Goal: Task Accomplishment & Management: Use online tool/utility

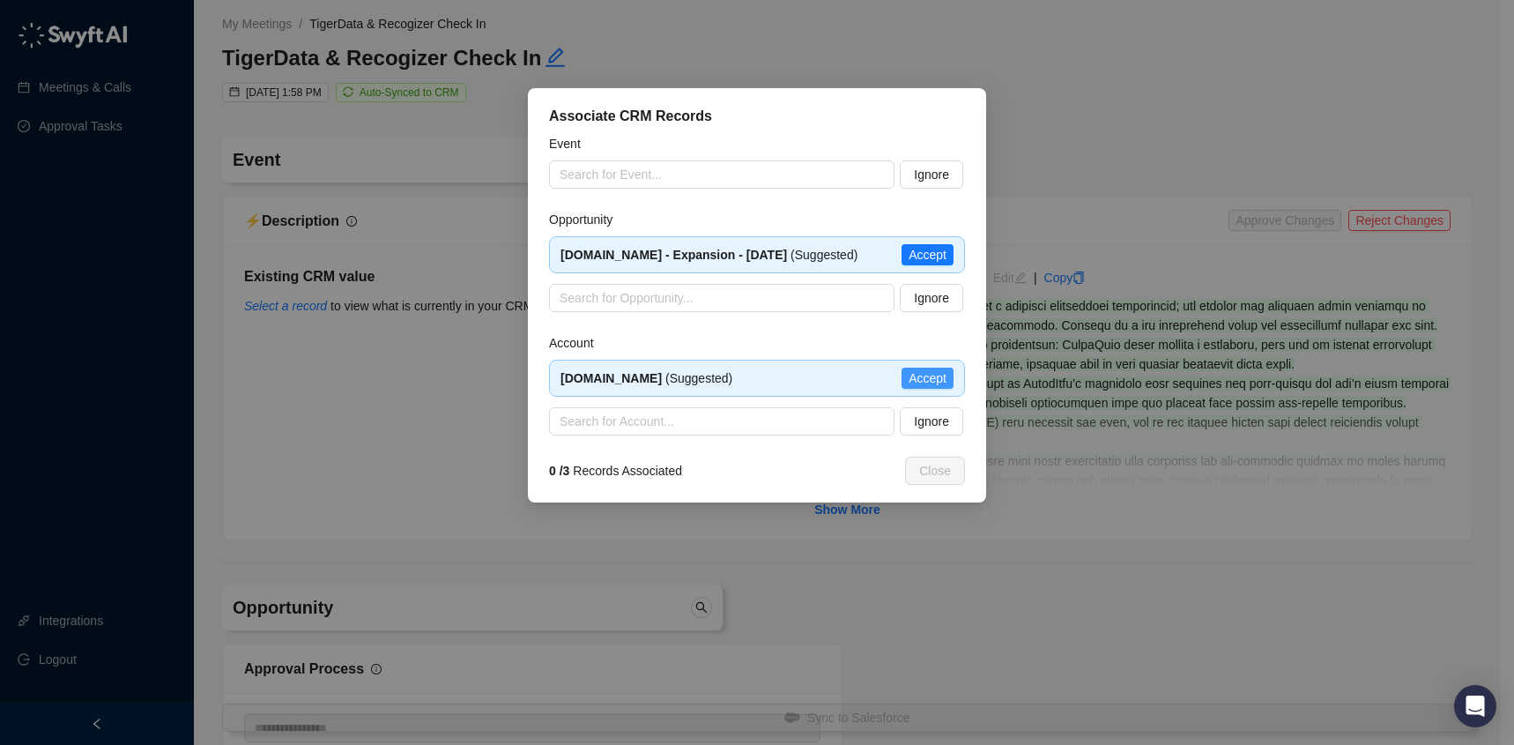
click at [937, 388] on span "Accept" at bounding box center [927, 377] width 38 height 19
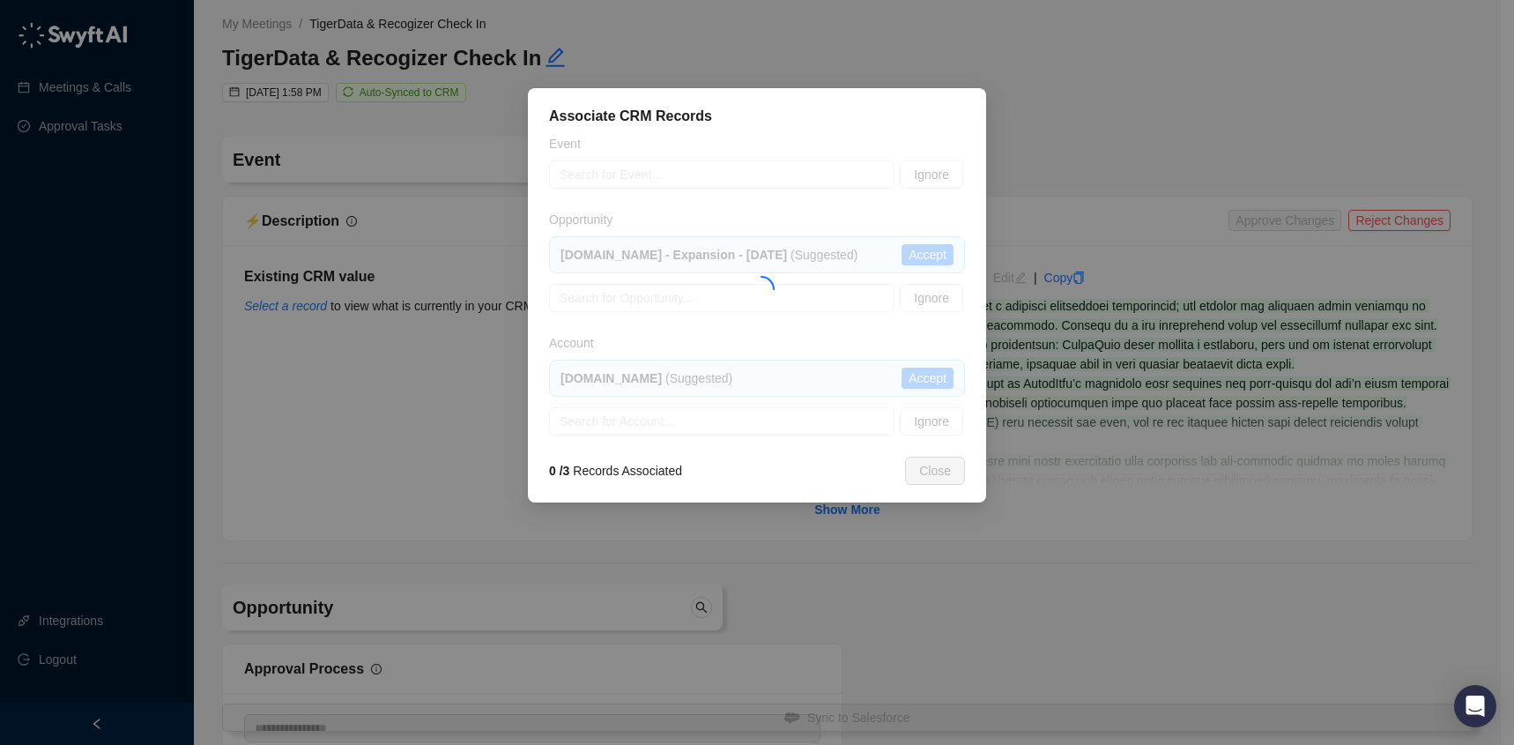
type textarea "**********"
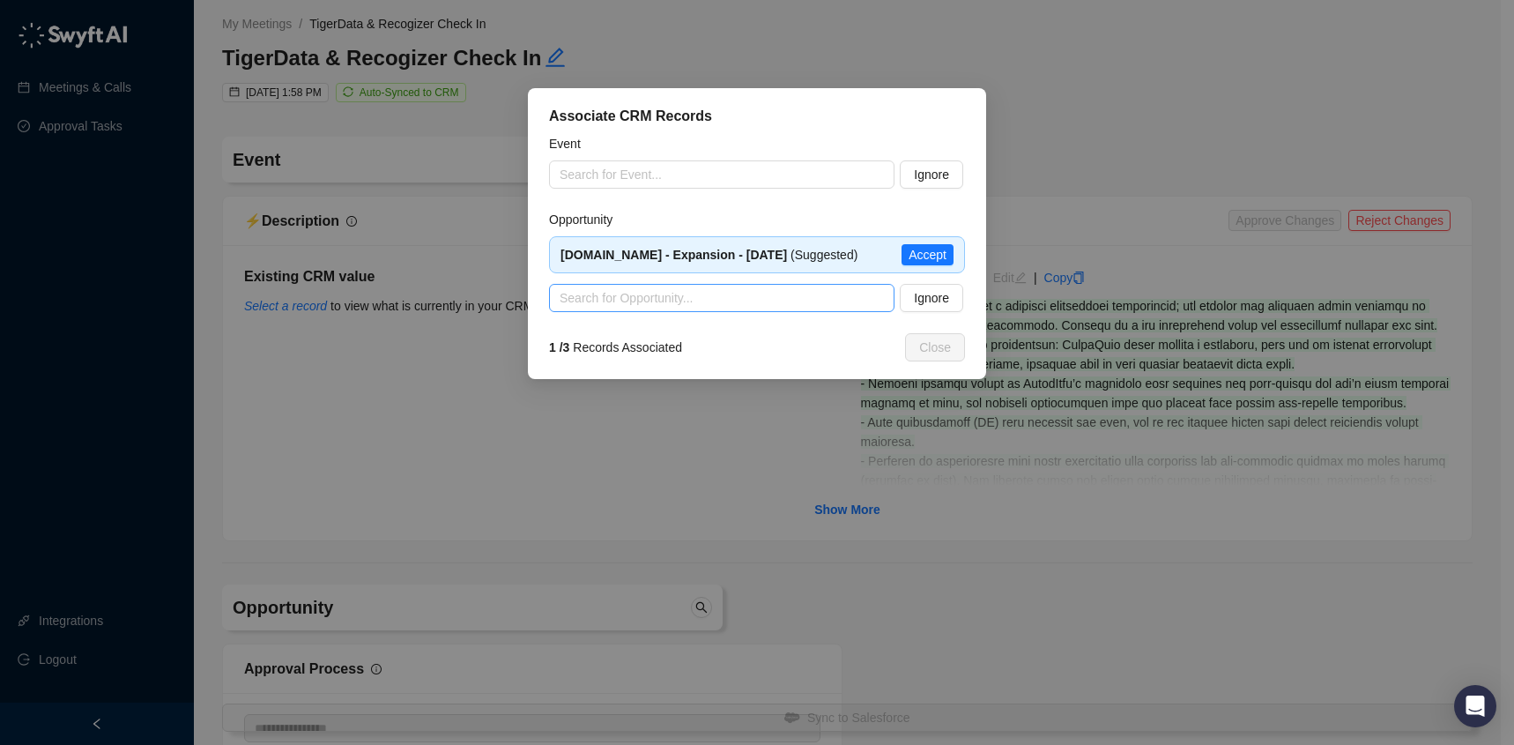
click at [819, 311] on input "search" at bounding box center [716, 298] width 314 height 26
type input "**********"
click at [932, 260] on span "Accept" at bounding box center [927, 254] width 38 height 19
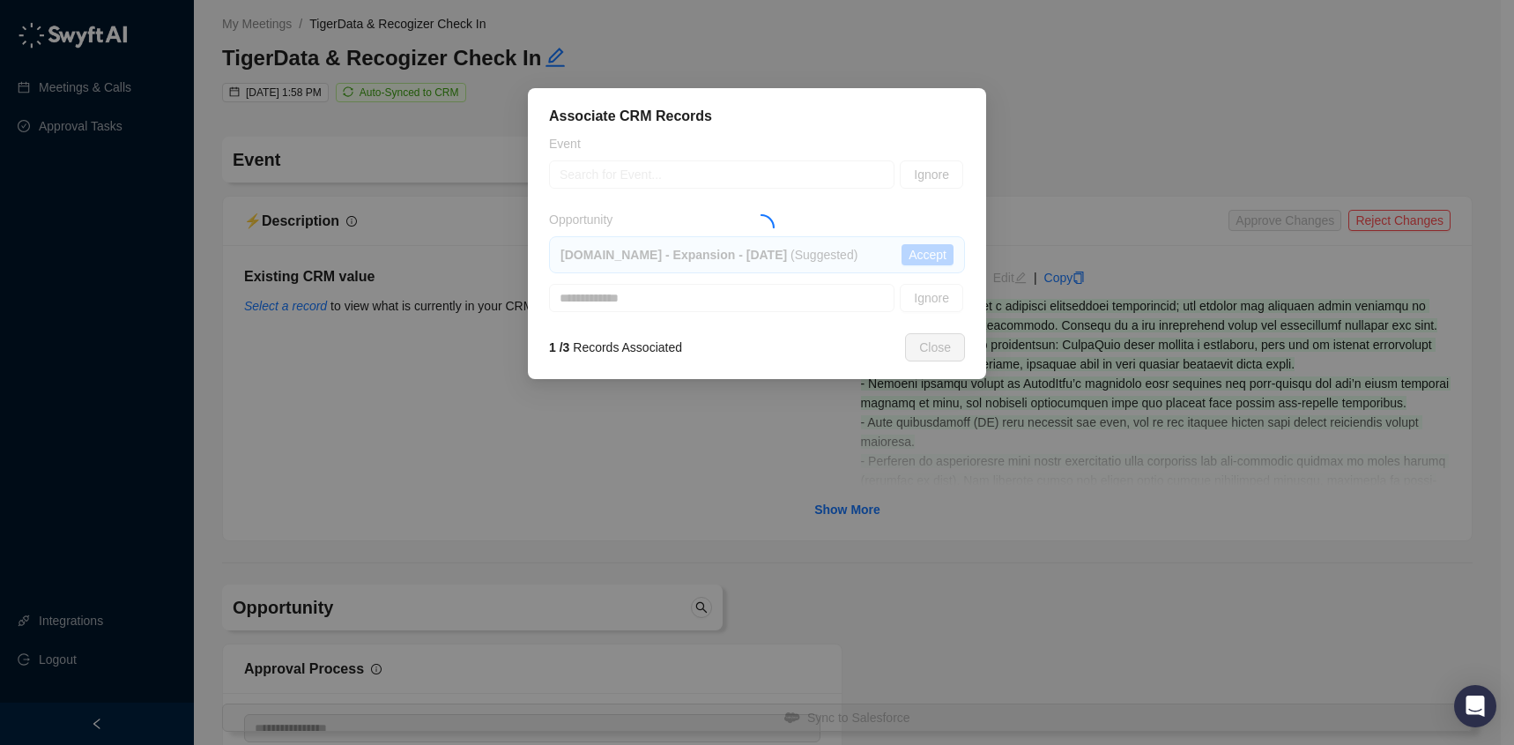
type input "**********"
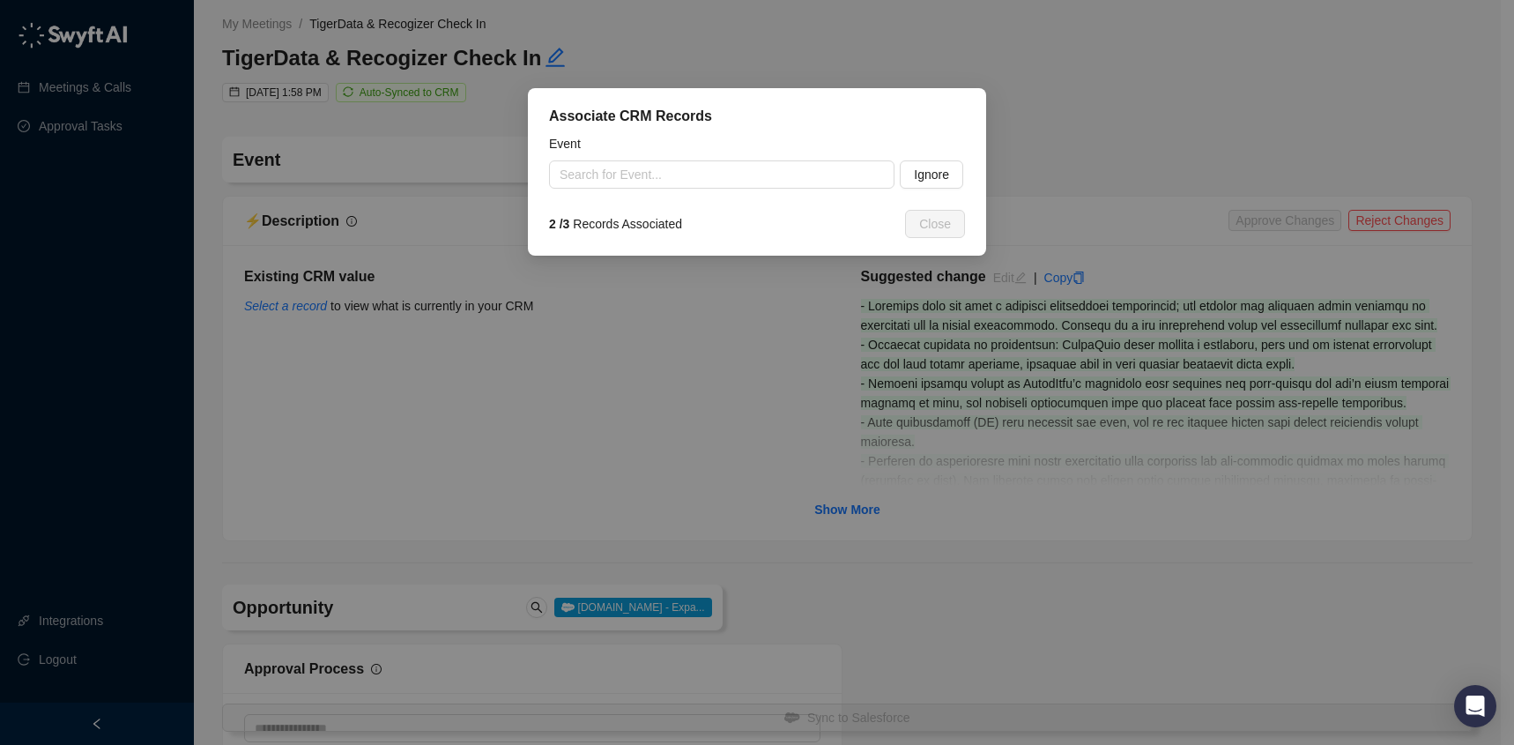
click at [796, 172] on input "search" at bounding box center [716, 174] width 314 height 26
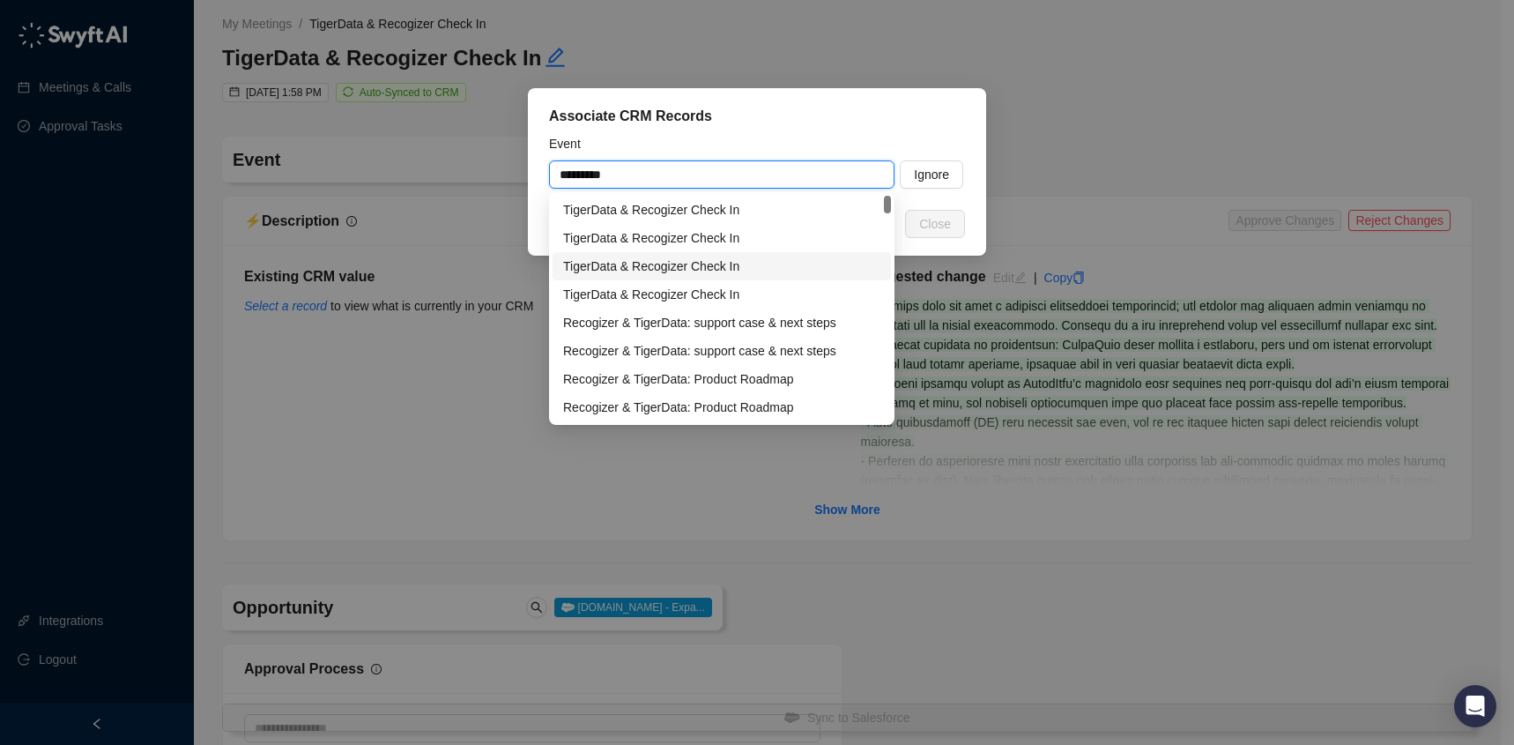
click at [772, 285] on div "TigerData & Recogizer Check In" at bounding box center [721, 294] width 317 height 19
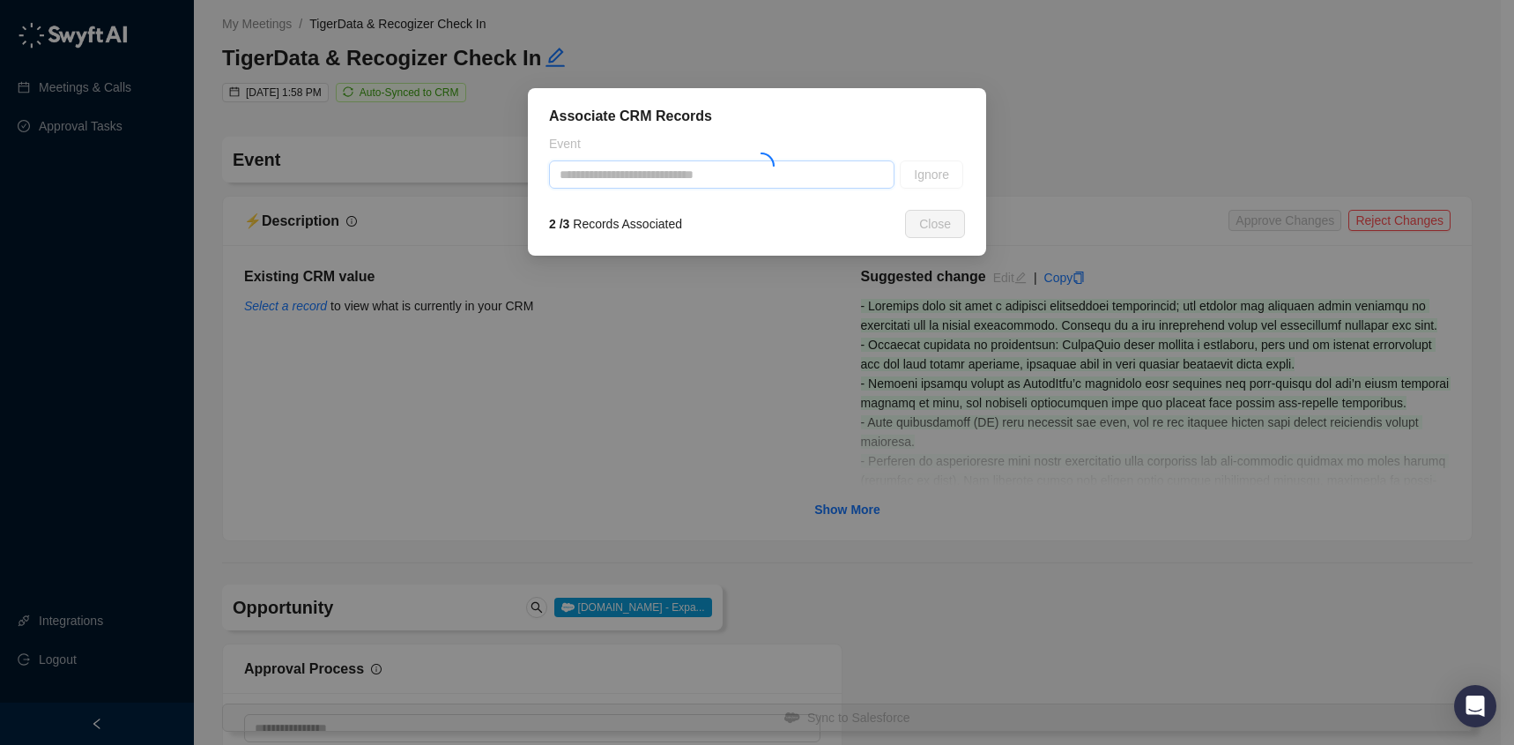
type input "**********"
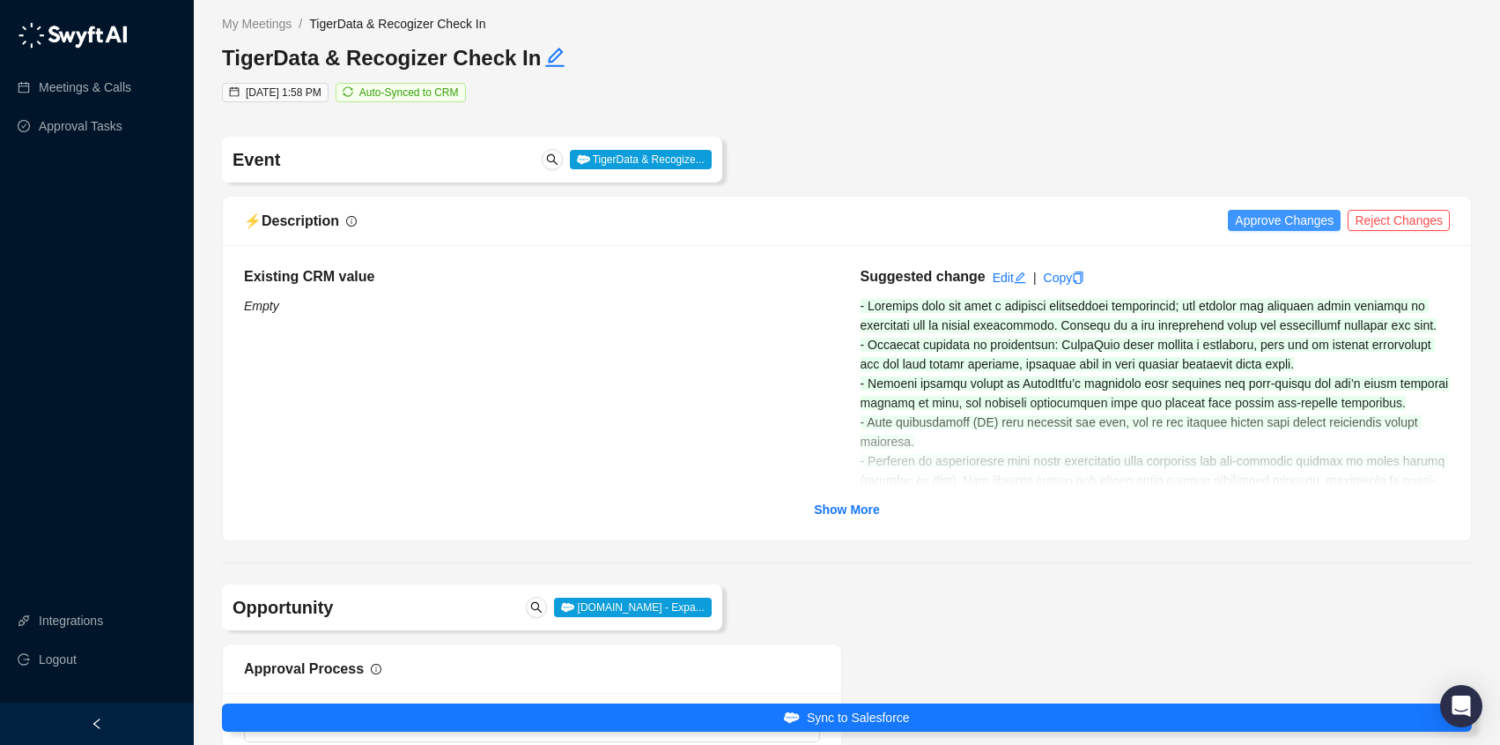
click at [1278, 220] on span "Approve Changes" at bounding box center [1284, 220] width 99 height 19
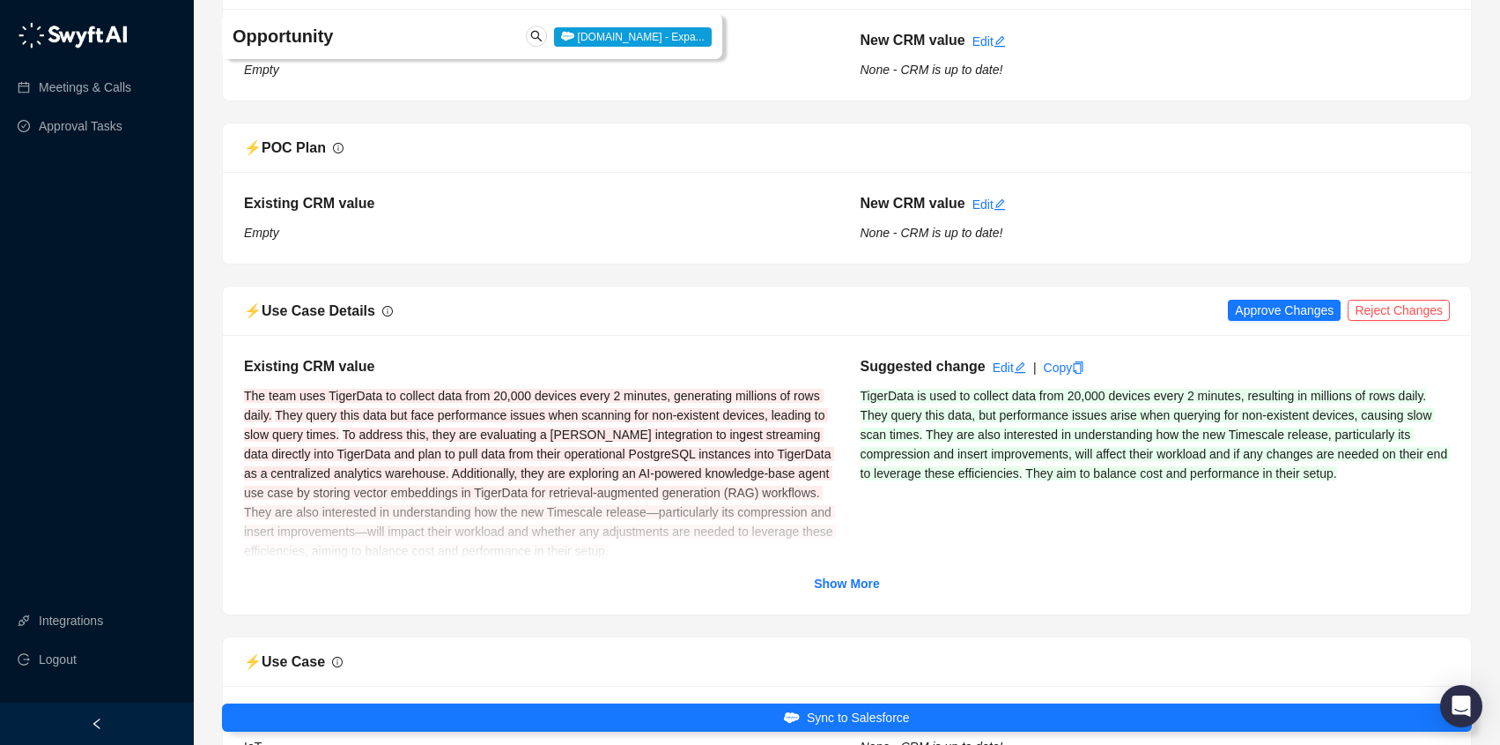
scroll to position [2844, 0]
click at [1379, 312] on span "Reject Changes" at bounding box center [1399, 309] width 88 height 19
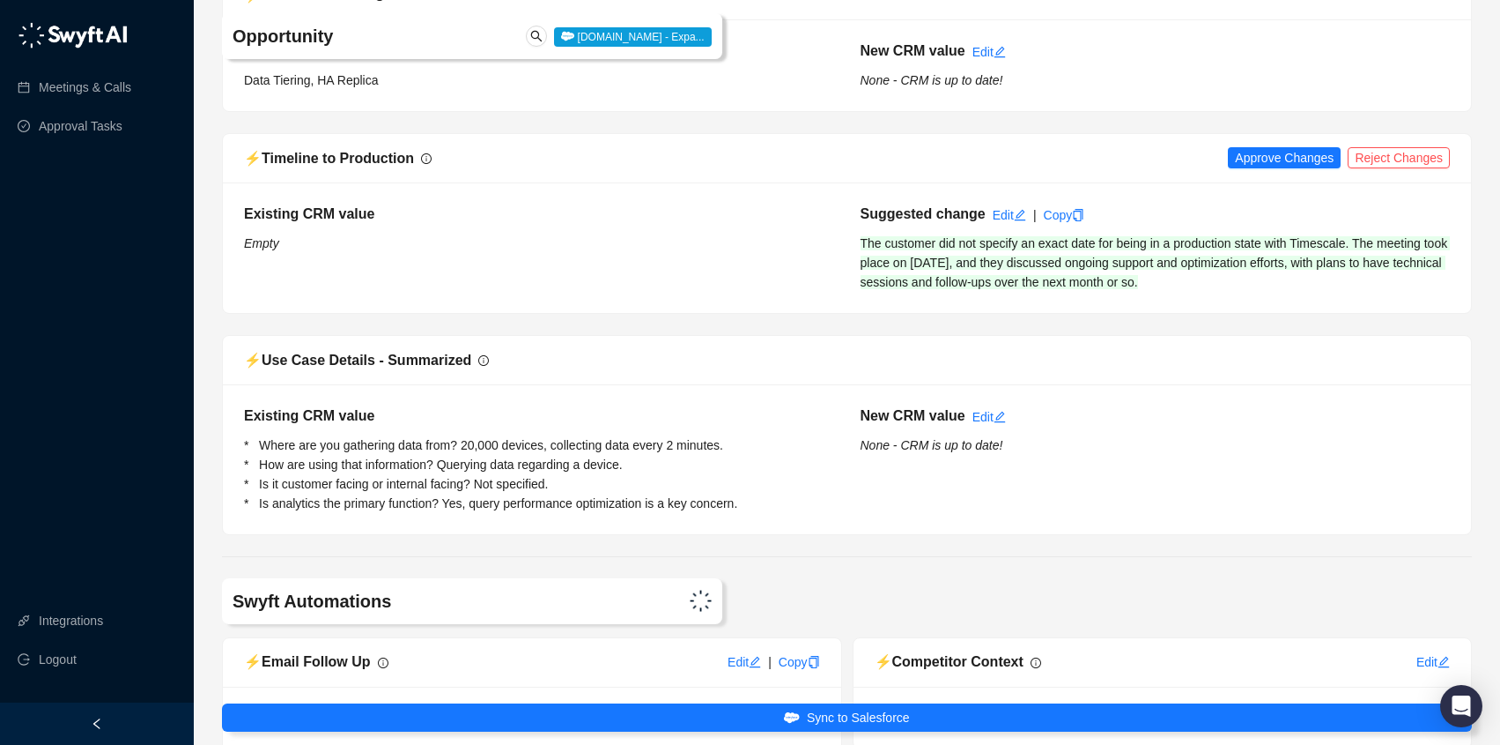
scroll to position [4852, 0]
click at [1411, 169] on span "Reject Changes" at bounding box center [1399, 159] width 88 height 19
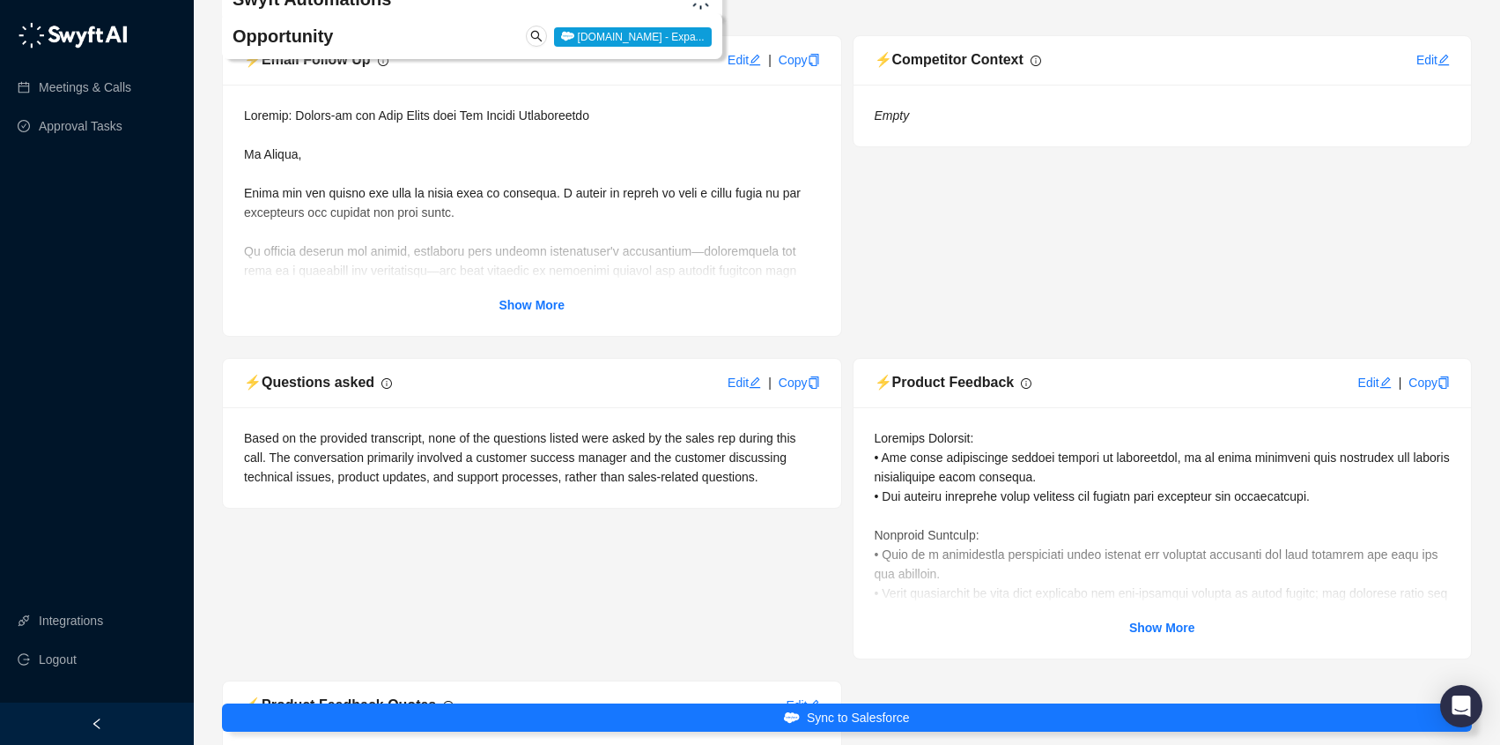
scroll to position [5475, 0]
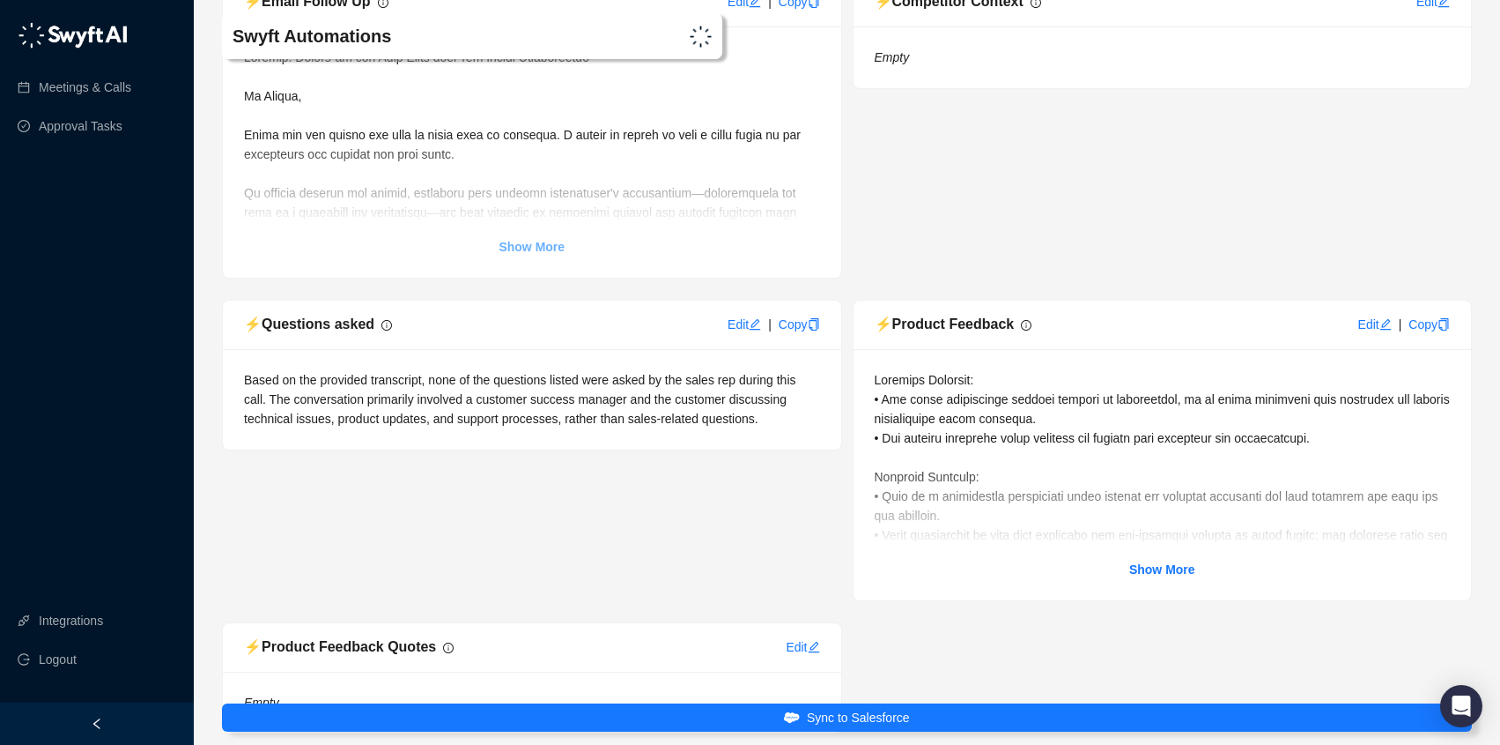
click at [517, 254] on strong "Show More" at bounding box center [532, 247] width 66 height 14
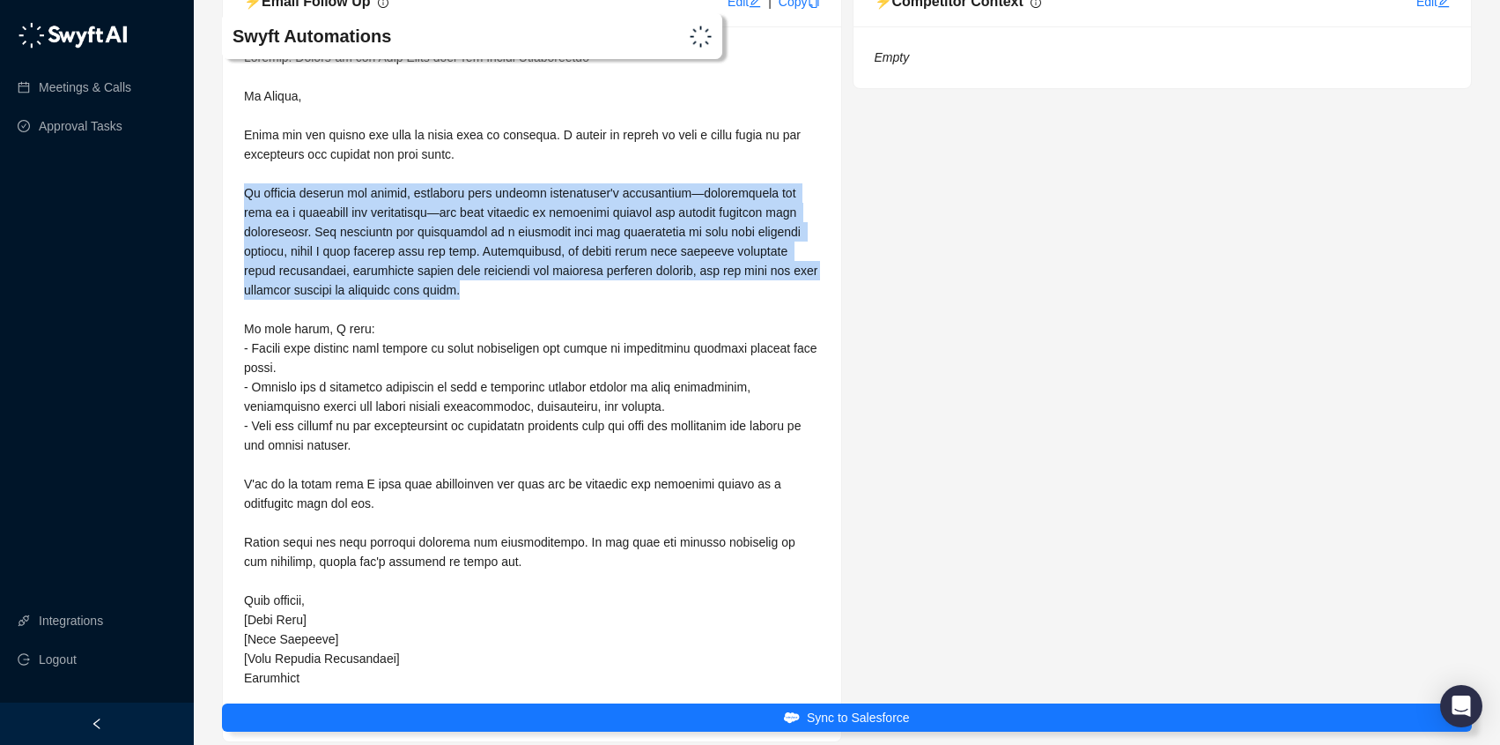
drag, startPoint x: 244, startPoint y: 209, endPoint x: 603, endPoint y: 302, distance: 370.6
click at [603, 302] on div at bounding box center [532, 368] width 576 height 640
copy span "We covered several key topics, including your current environment's limitations…"
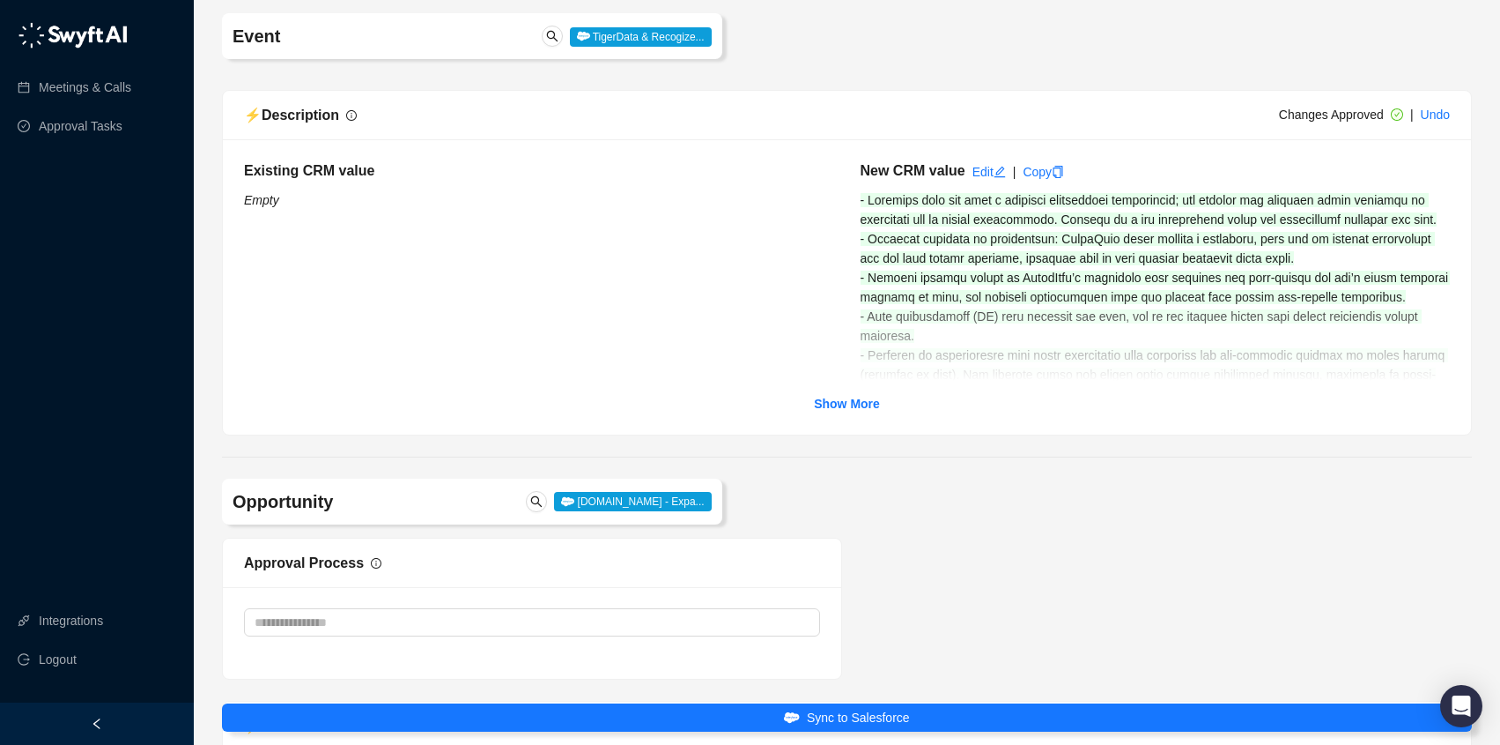
scroll to position [0, 0]
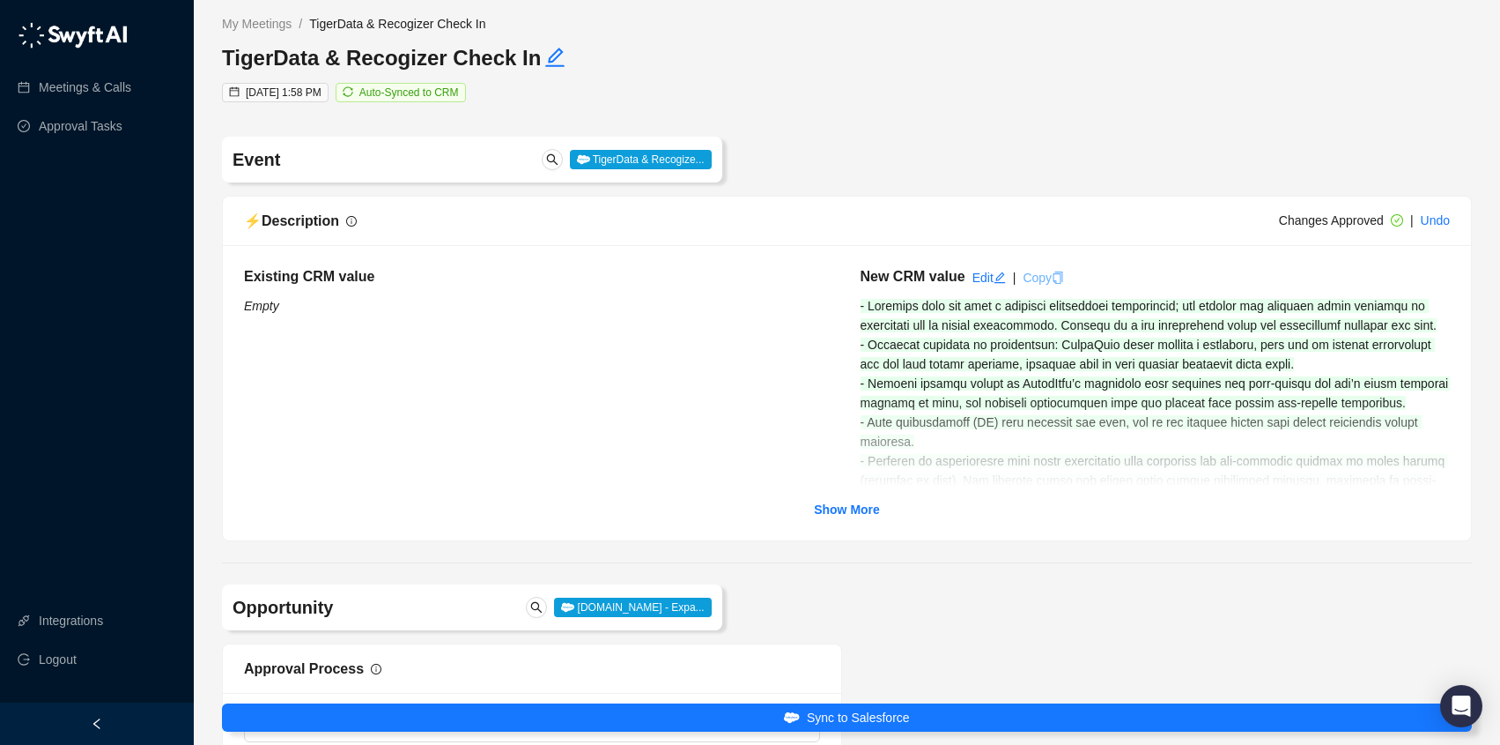
click at [1044, 271] on link "Copy" at bounding box center [1043, 277] width 41 height 14
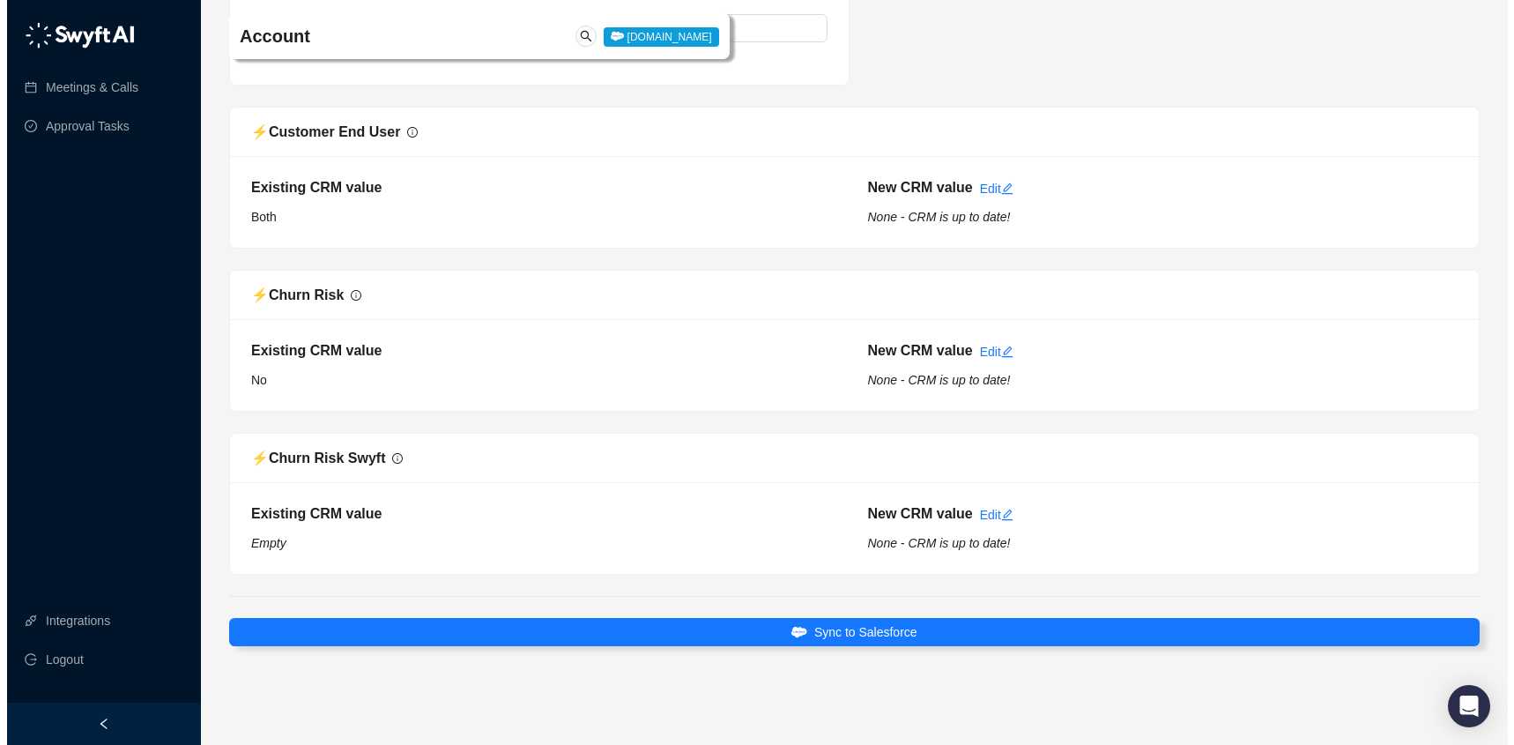
scroll to position [7250, 0]
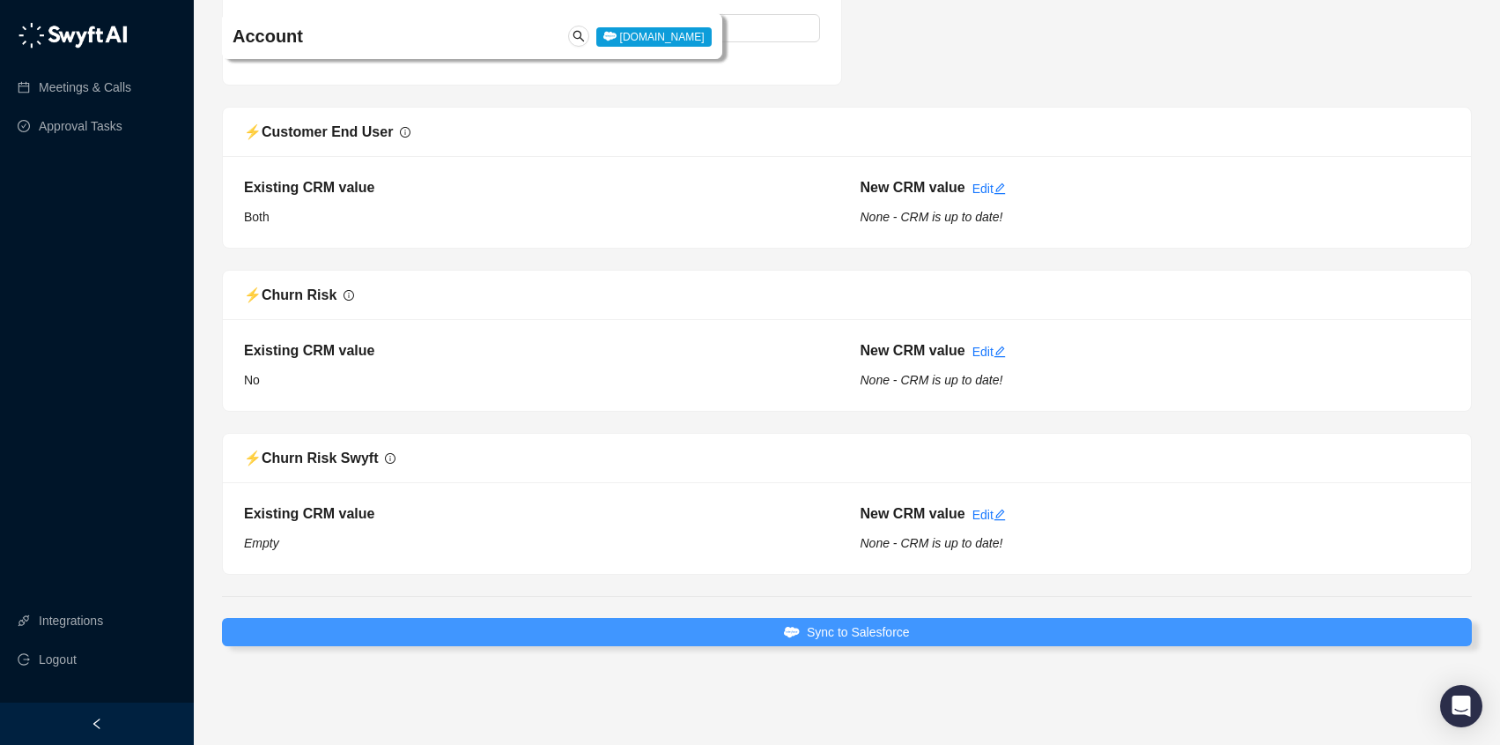
click at [901, 637] on span "Sync to Salesforce" at bounding box center [858, 631] width 103 height 19
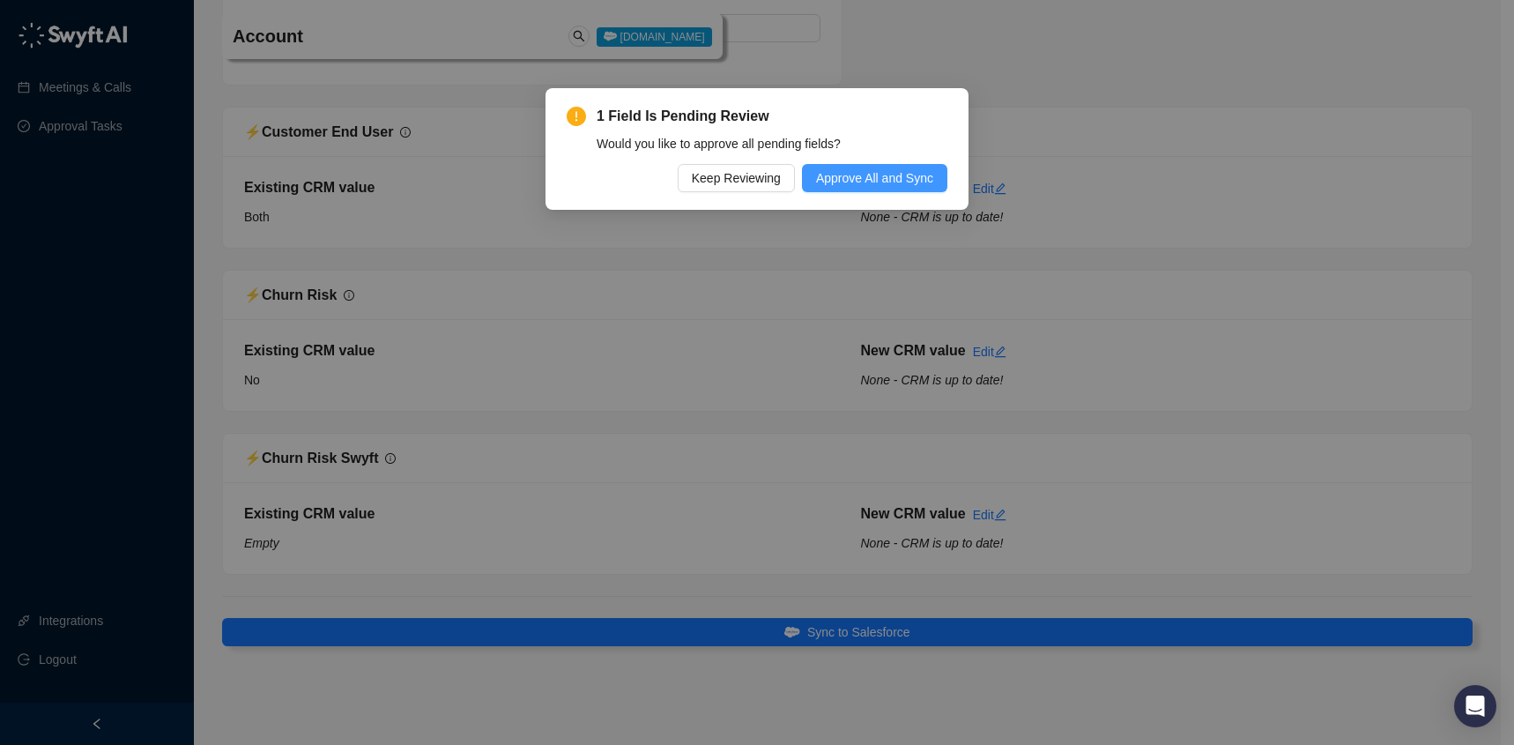
click at [882, 178] on span "Approve All and Sync" at bounding box center [874, 177] width 117 height 19
